Goal: Task Accomplishment & Management: Use online tool/utility

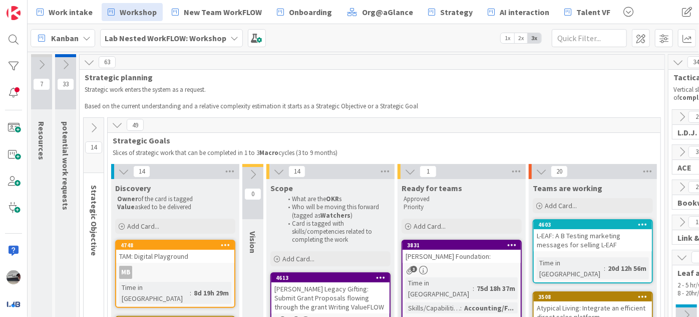
scroll to position [91, 0]
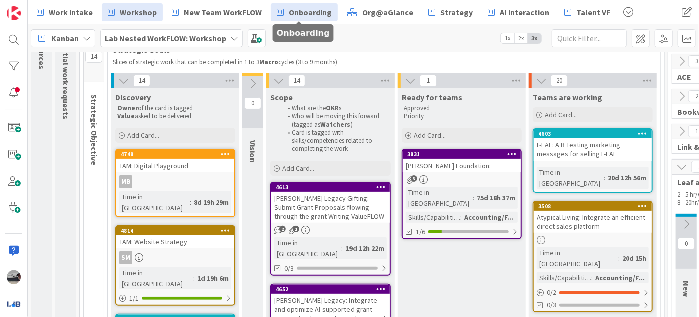
click at [309, 9] on span "Onboarding" at bounding box center [310, 12] width 43 height 12
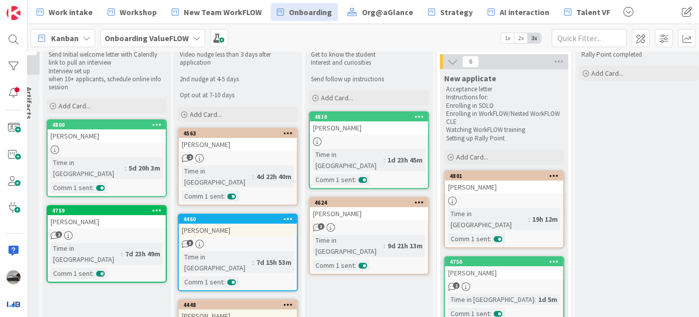
scroll to position [35, 0]
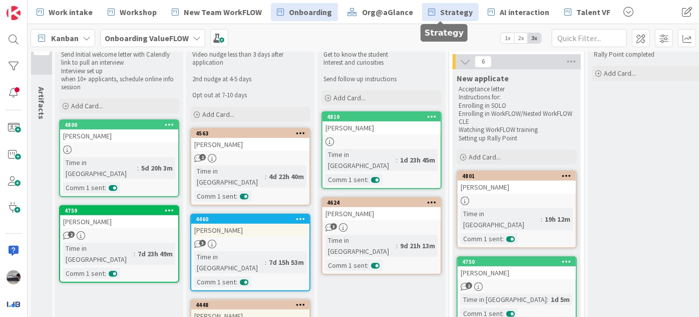
click at [429, 7] on link "Strategy" at bounding box center [450, 12] width 57 height 18
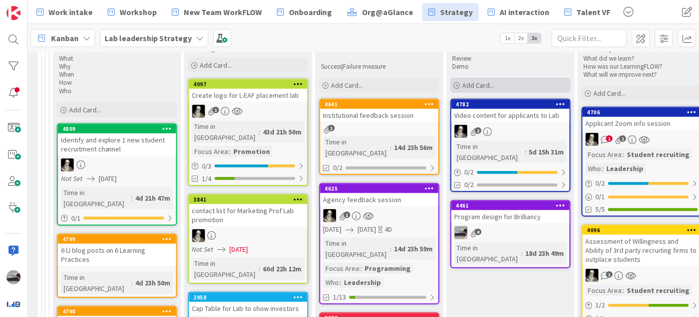
scroll to position [410, 882]
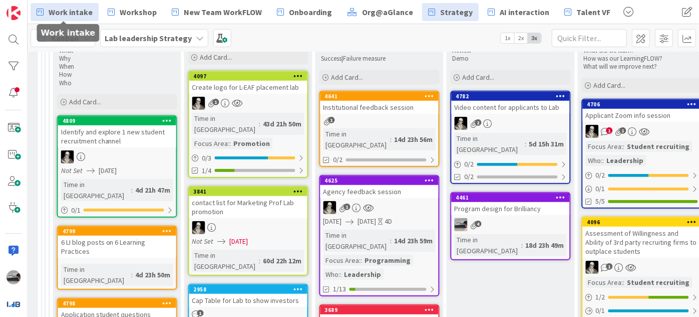
click at [78, 13] on span "Work intake" at bounding box center [71, 12] width 44 height 12
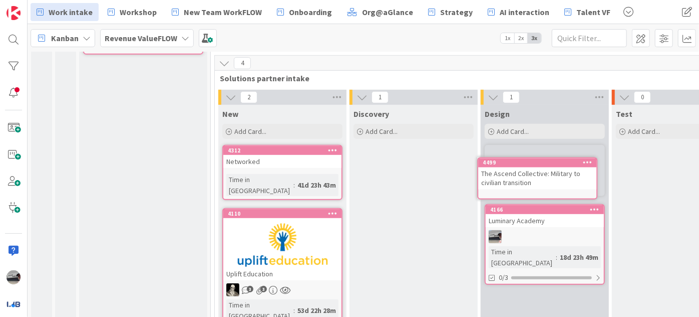
scroll to position [256, 0]
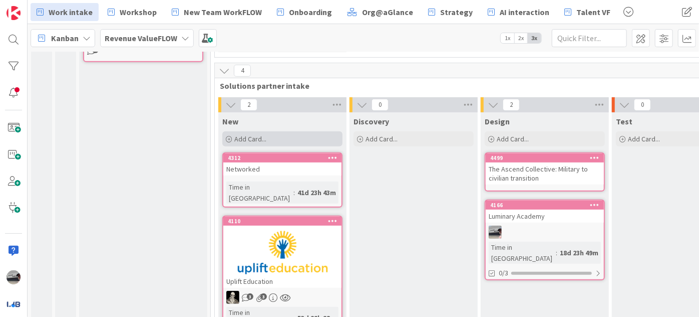
click at [250, 135] on span "Add Card..." at bounding box center [250, 138] width 32 height 9
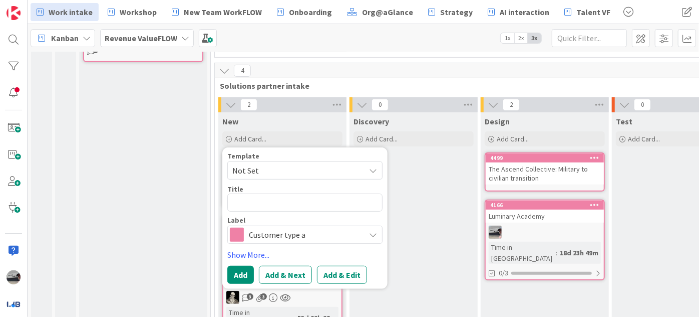
type textarea "x"
type textarea "N"
type textarea "x"
type textarea "Na"
type textarea "x"
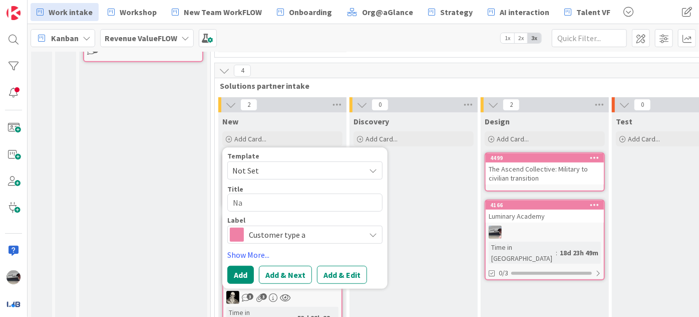
type textarea "Nap"
type textarea "x"
type textarea "Nape"
type textarea "x"
type textarea "Naper"
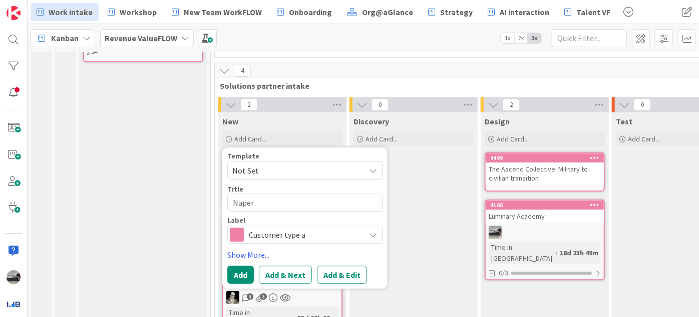
type textarea "x"
type textarea "Naperv"
type textarea "x"
type textarea "Napervi"
type textarea "x"
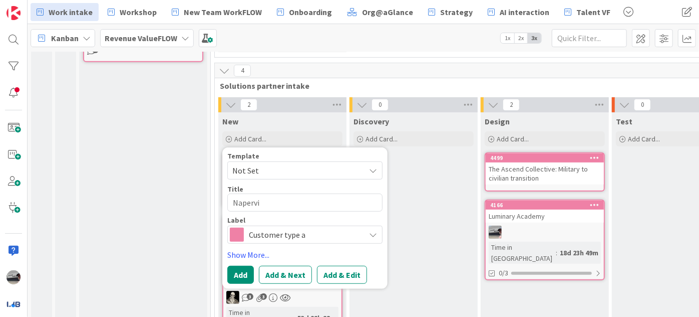
type textarea "Napervil"
type textarea "x"
type textarea "Napervill"
type textarea "x"
type textarea "Naperville"
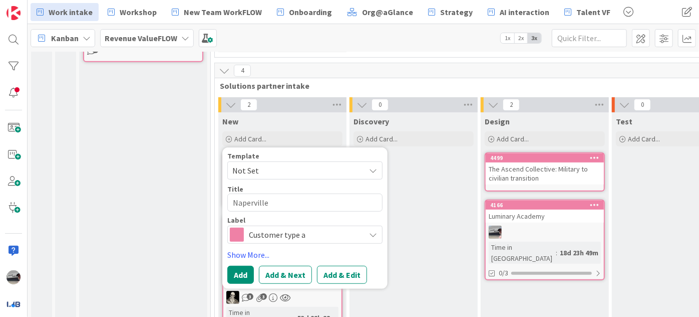
type textarea "x"
type textarea "Naperville"
type textarea "x"
type textarea "Naperville C"
type textarea "x"
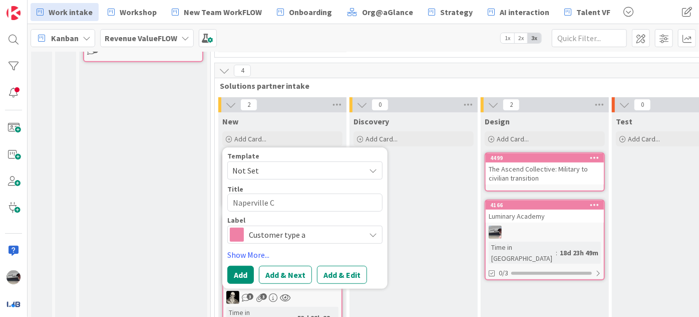
type textarea "Naperville CU"
type textarea "x"
type textarea "Naperville C"
type textarea "x"
type textarea "Naperville"
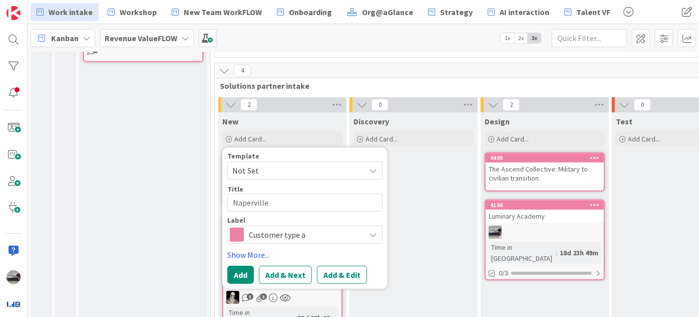
type textarea "x"
type textarea "Naperville p"
type textarea "x"
type textarea "Naperville pi"
type textarea "x"
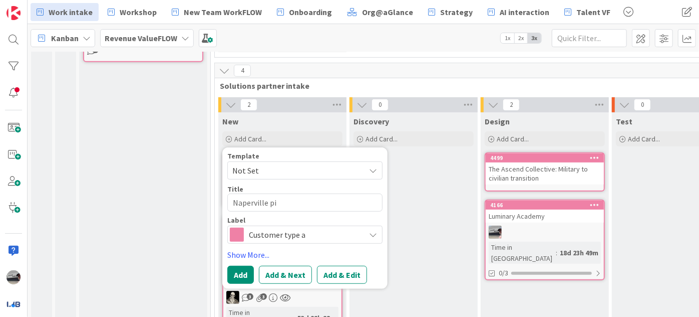
type textarea "Naperville pil"
type textarea "x"
type textarea "Naperville pilo"
type textarea "x"
type textarea "Naperville pilot"
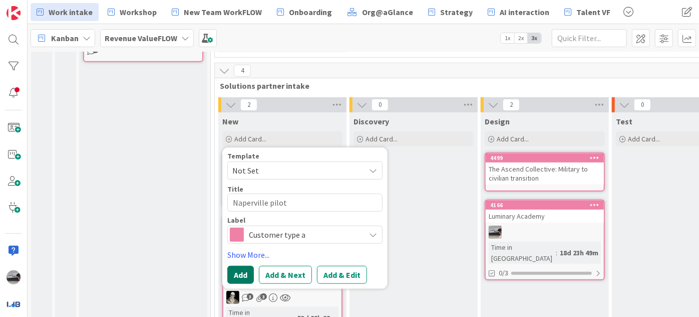
click at [248, 272] on button "Add" at bounding box center [240, 275] width 27 height 18
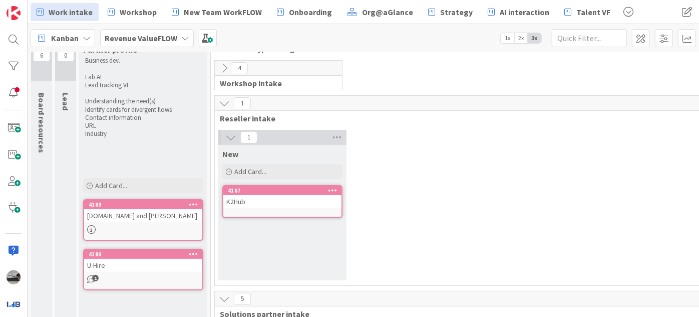
scroll to position [0, 0]
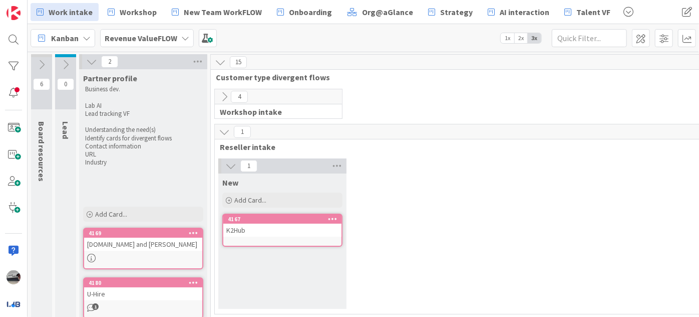
click at [225, 164] on icon at bounding box center [230, 165] width 11 height 11
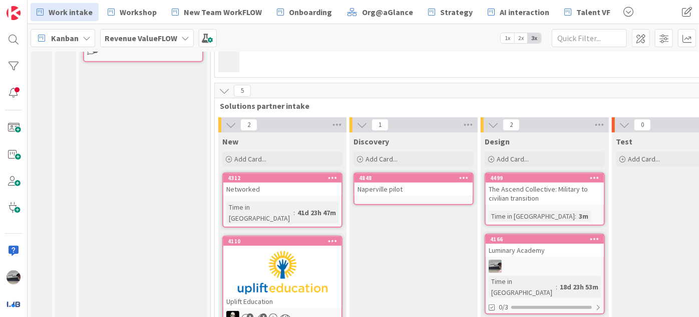
scroll to position [381, 0]
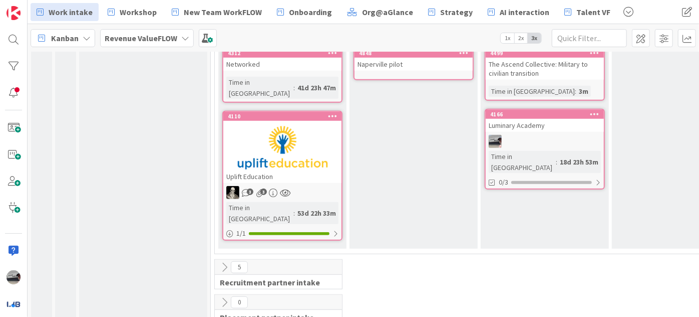
click at [224, 262] on icon at bounding box center [224, 267] width 11 height 11
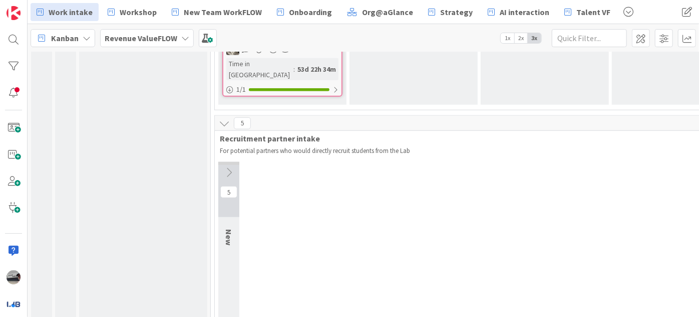
scroll to position [564, 0]
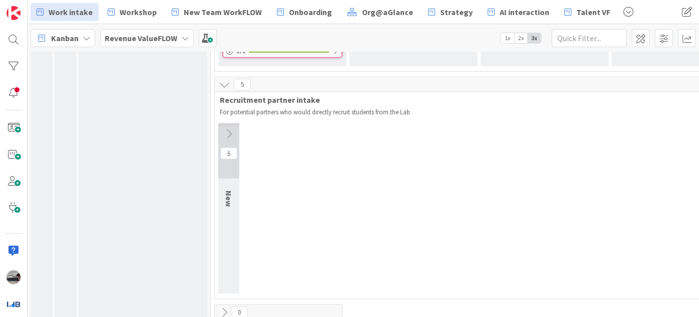
click at [225, 128] on icon at bounding box center [228, 133] width 11 height 11
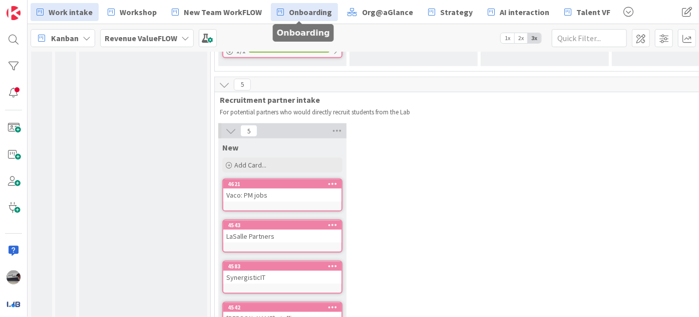
click at [313, 19] on link "Onboarding" at bounding box center [304, 12] width 67 height 18
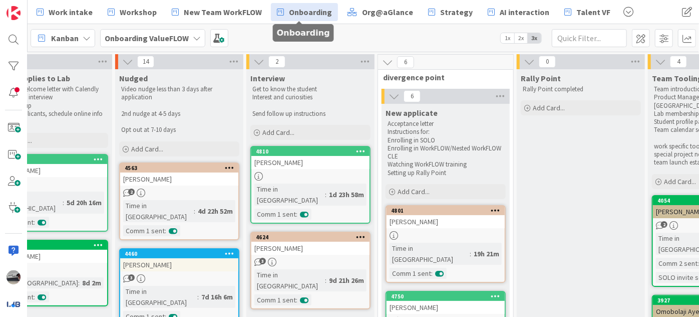
scroll to position [0, 32]
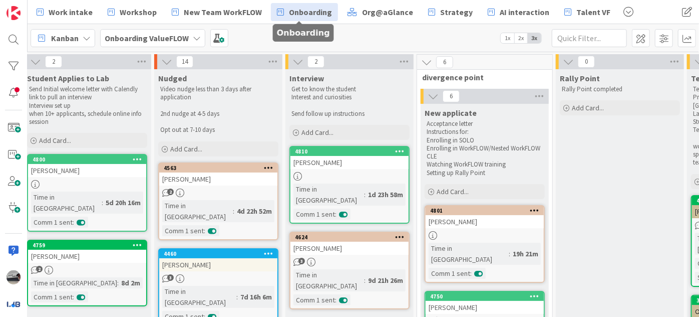
click at [34, 56] on icon at bounding box center [35, 61] width 11 height 11
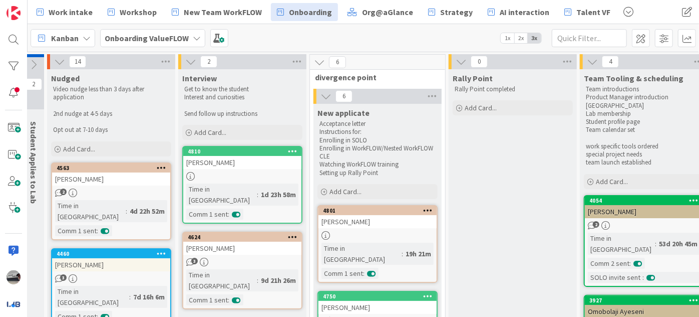
click at [57, 60] on icon at bounding box center [59, 61] width 11 height 11
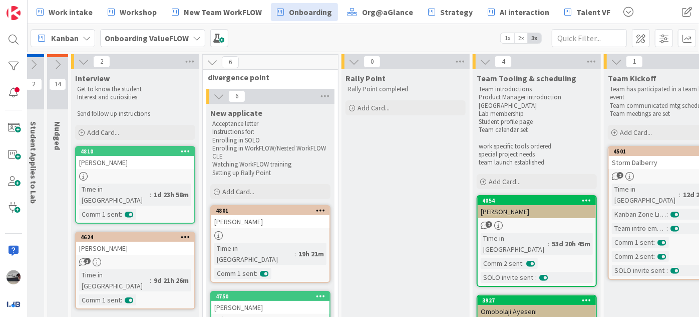
click at [87, 59] on icon at bounding box center [83, 61] width 11 height 11
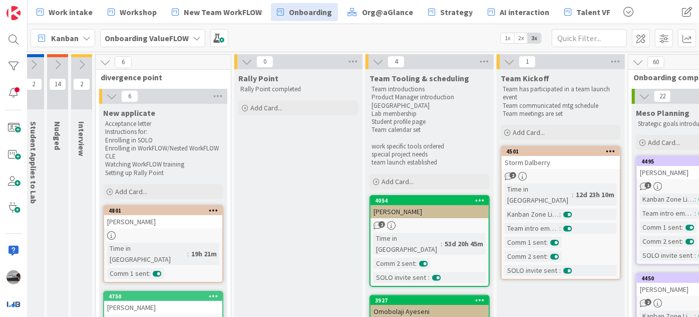
click at [105, 64] on icon at bounding box center [105, 62] width 11 height 11
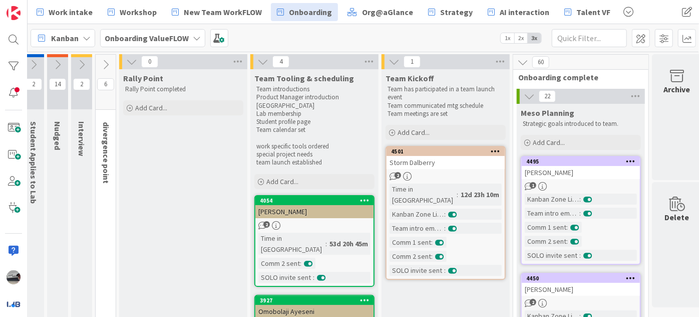
click at [133, 58] on icon at bounding box center [131, 61] width 11 height 11
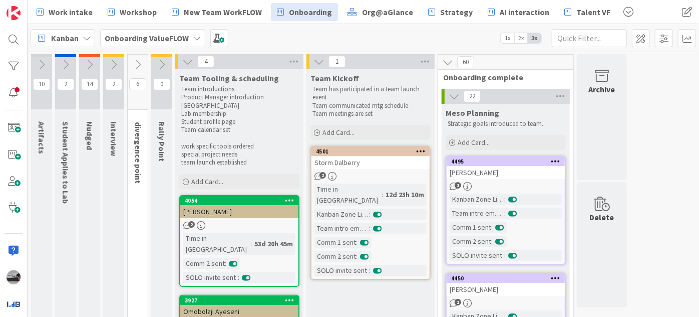
click at [181, 57] on button at bounding box center [187, 61] width 13 height 13
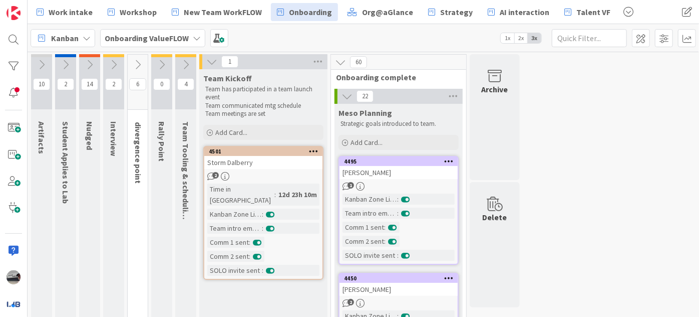
click at [213, 57] on icon at bounding box center [211, 61] width 11 height 11
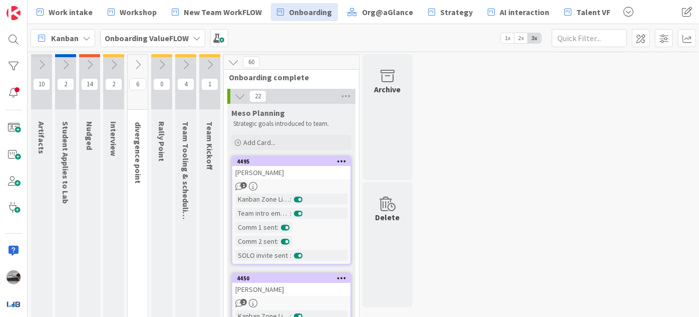
click at [238, 94] on icon at bounding box center [239, 96] width 11 height 11
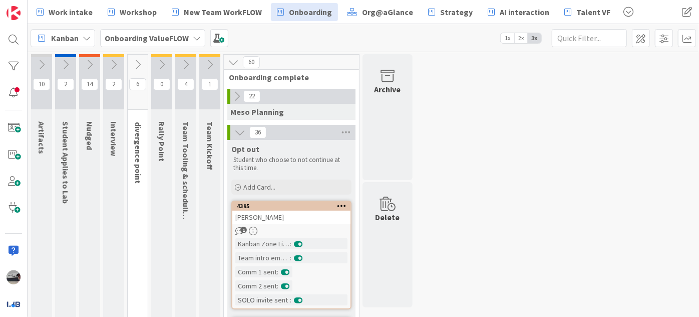
click at [236, 59] on icon at bounding box center [233, 62] width 11 height 11
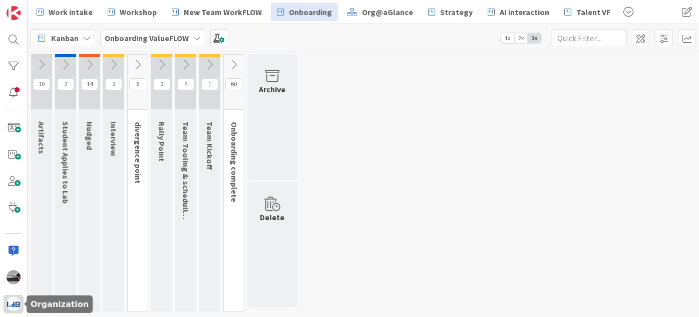
click at [7, 309] on div at bounding box center [14, 304] width 20 height 19
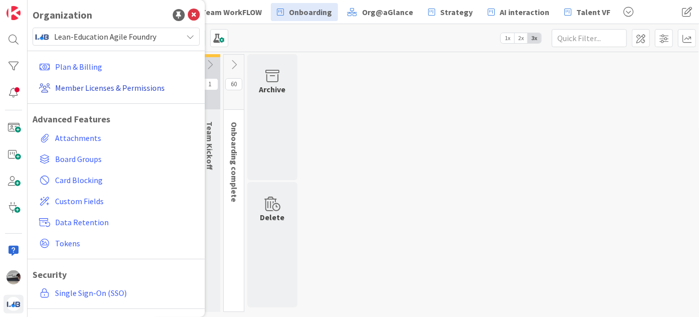
click at [109, 92] on link "Member Licenses & Permissions" at bounding box center [117, 88] width 165 height 18
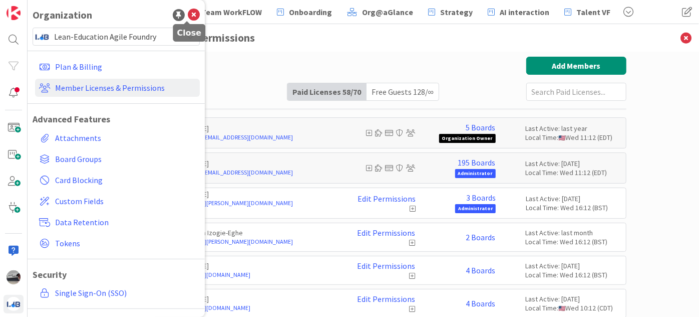
click at [188, 12] on icon at bounding box center [194, 15] width 12 height 12
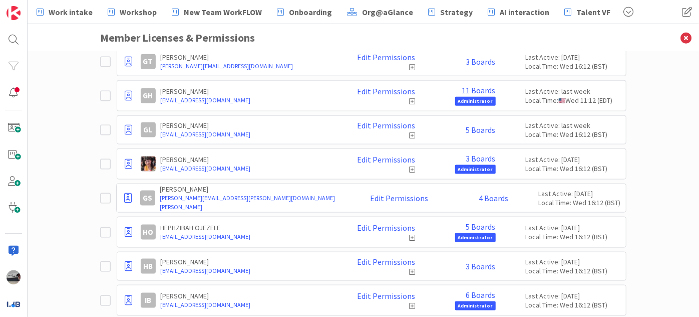
scroll to position [728, 0]
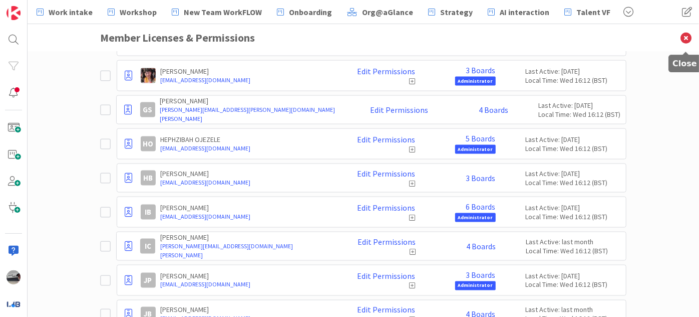
click at [688, 35] on icon at bounding box center [686, 38] width 26 height 28
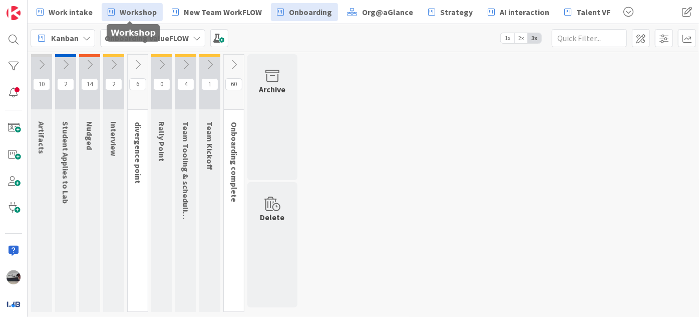
click at [139, 17] on span "Workshop" at bounding box center [138, 12] width 37 height 12
